Goal: Information Seeking & Learning: Understand process/instructions

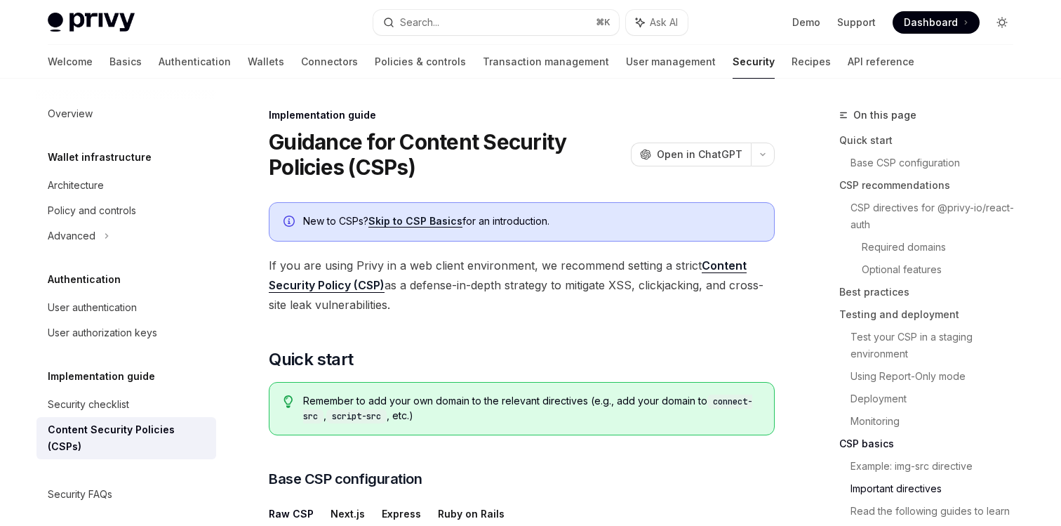
scroll to position [3570, 0]
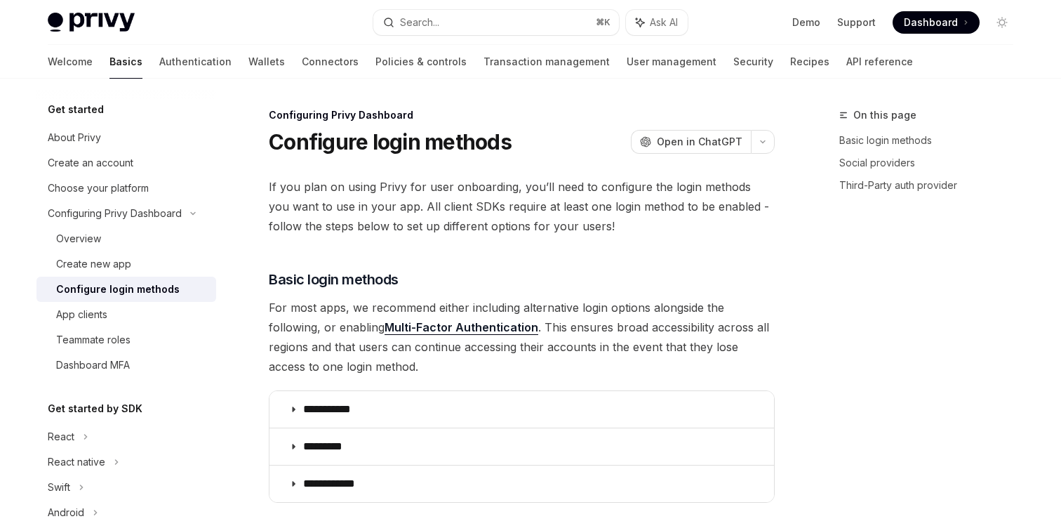
scroll to position [626, 0]
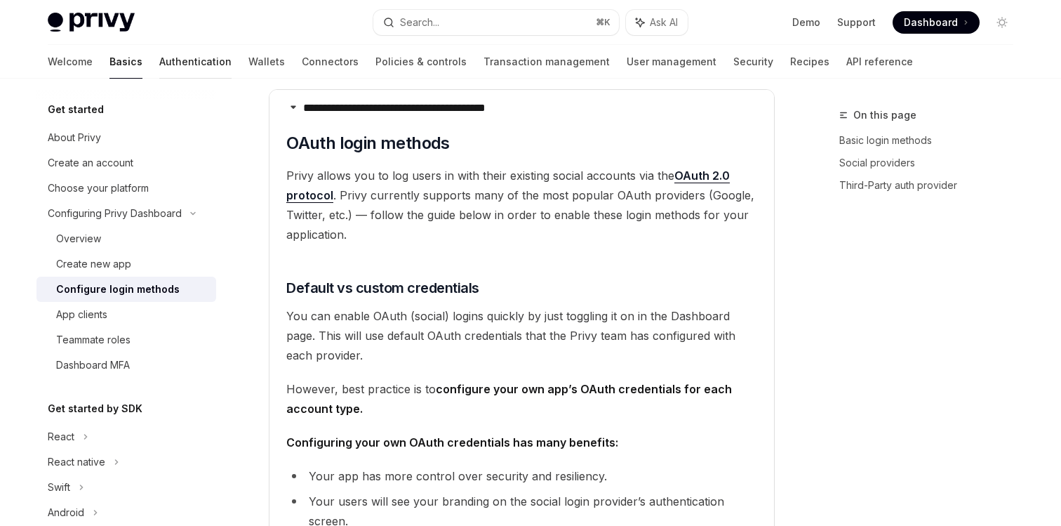
click at [159, 59] on link "Authentication" at bounding box center [195, 62] width 72 height 34
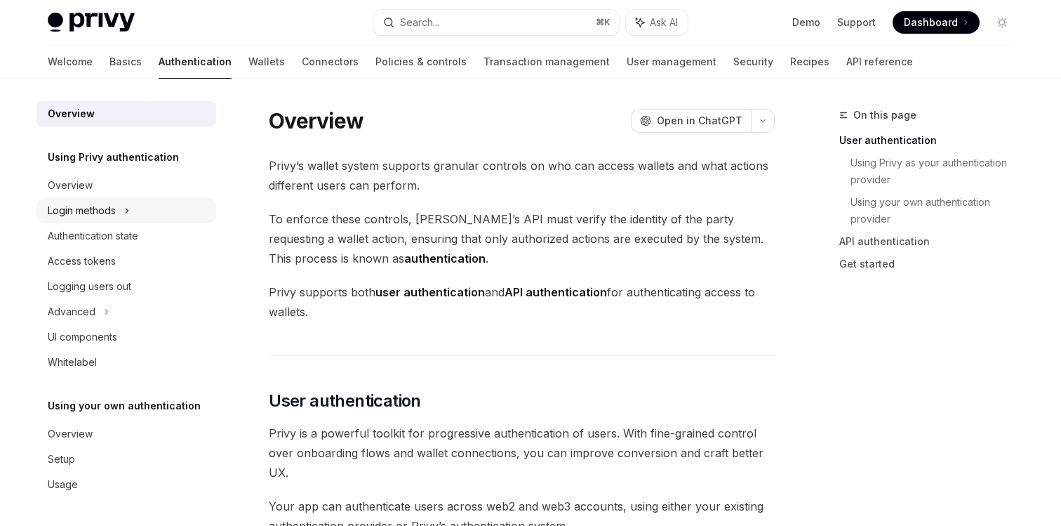
click at [95, 209] on div "Login methods" at bounding box center [82, 210] width 68 height 17
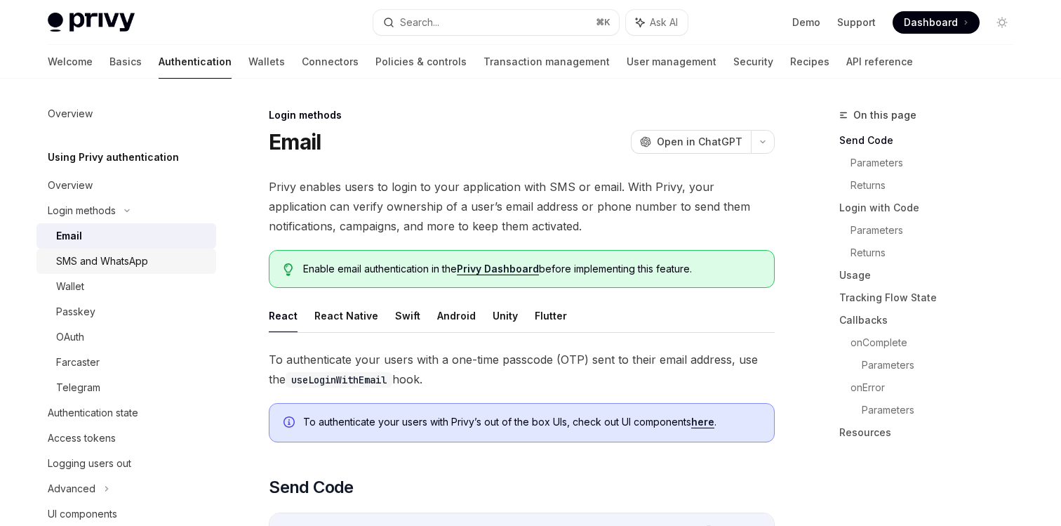
click at [115, 262] on div "SMS and WhatsApp" at bounding box center [102, 261] width 92 height 17
type textarea "*"
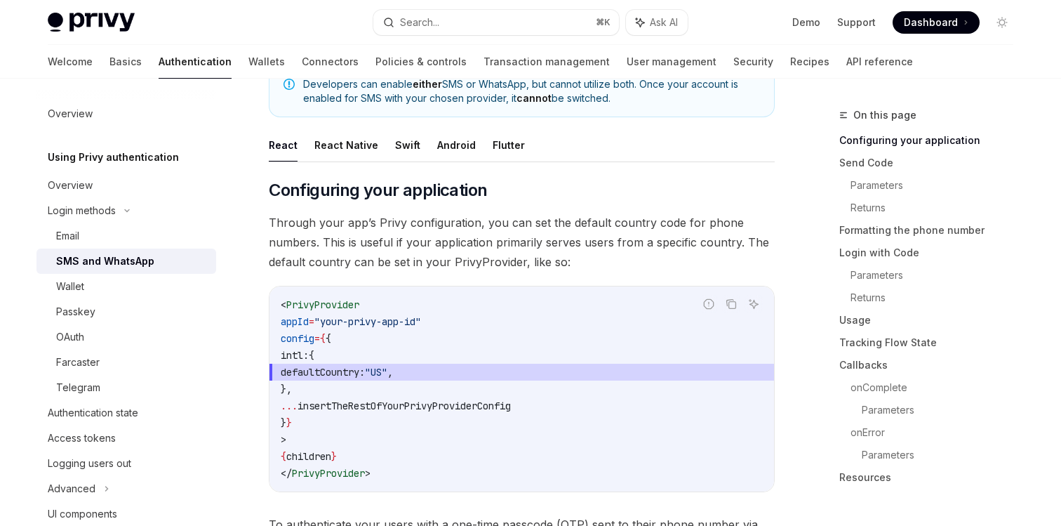
scroll to position [167, 0]
